Goal: Task Accomplishment & Management: Manage account settings

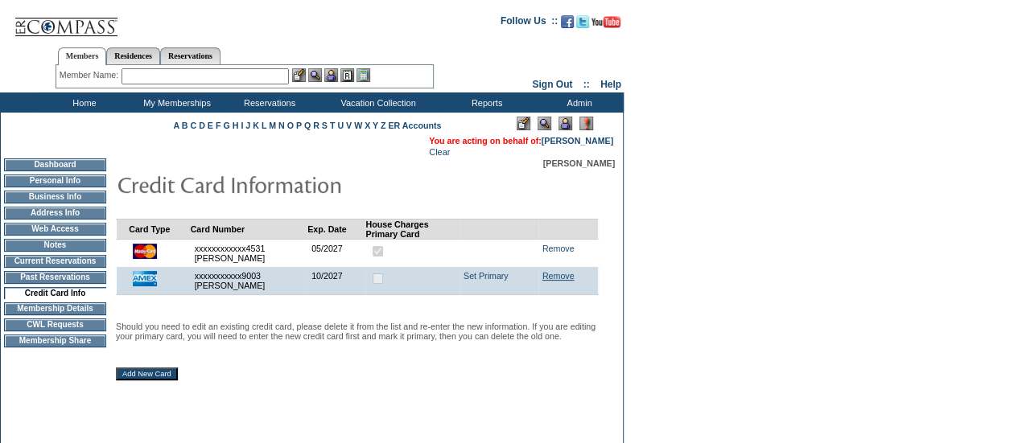
click at [556, 278] on link "Remove" at bounding box center [558, 276] width 32 height 10
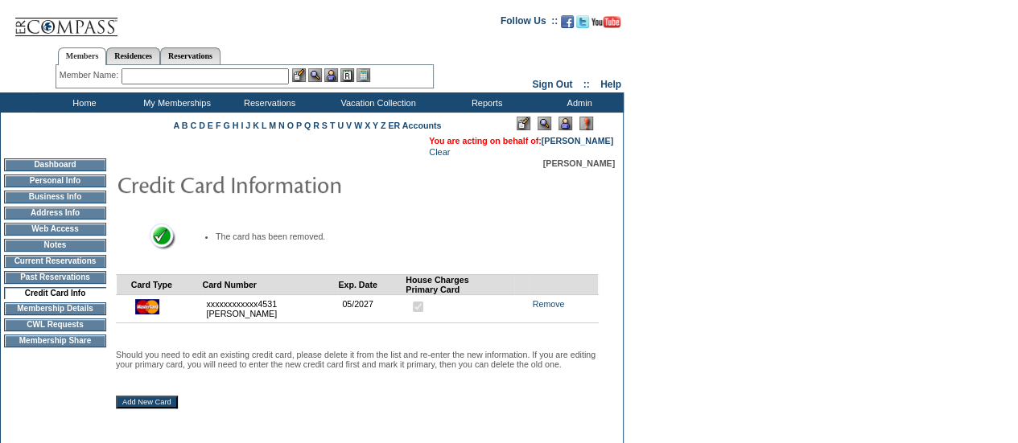
click at [238, 75] on input "text" at bounding box center [205, 76] width 167 height 16
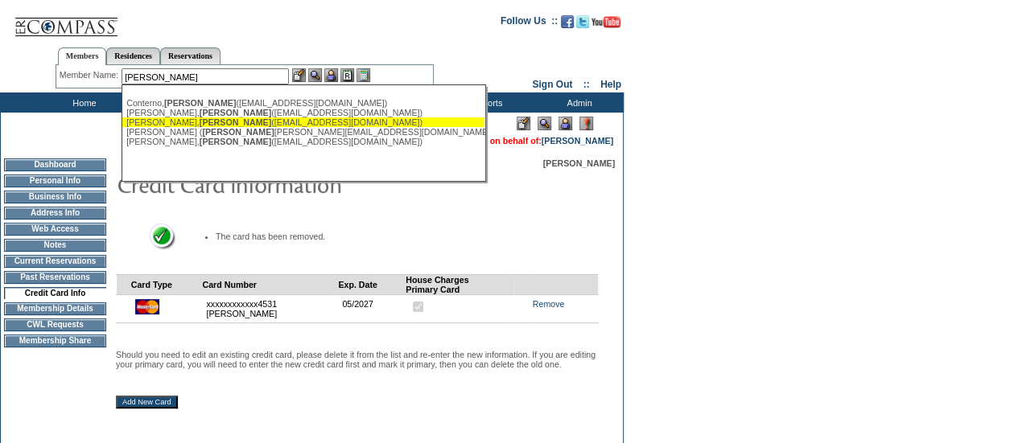
click at [200, 122] on span "Francesca" at bounding box center [236, 122] width 72 height 10
type input "Pujals, Francesca (fpujals@gmail.com)"
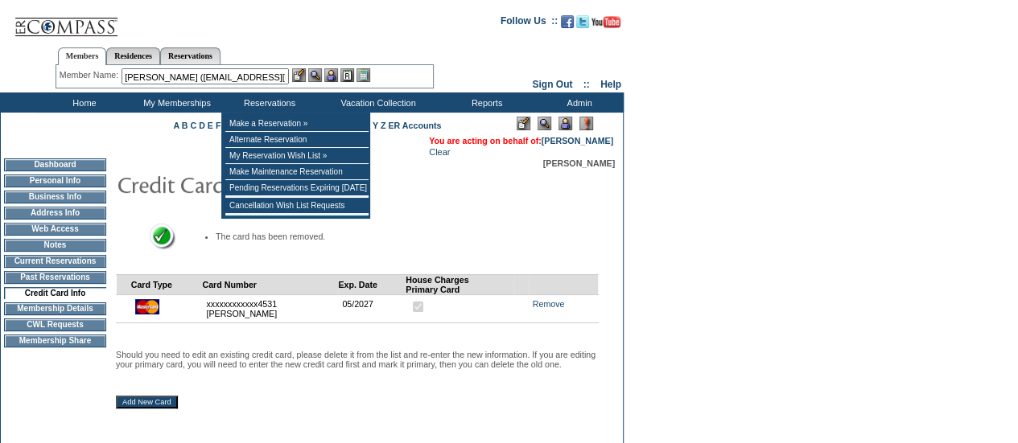
click at [336, 75] on img at bounding box center [331, 75] width 14 height 14
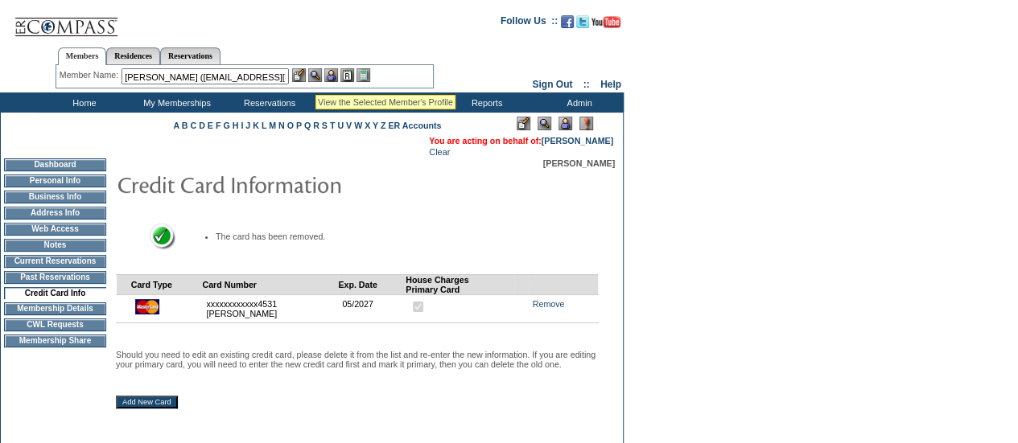
click at [315, 75] on img at bounding box center [315, 75] width 14 height 14
